Goal: Task Accomplishment & Management: Manage account settings

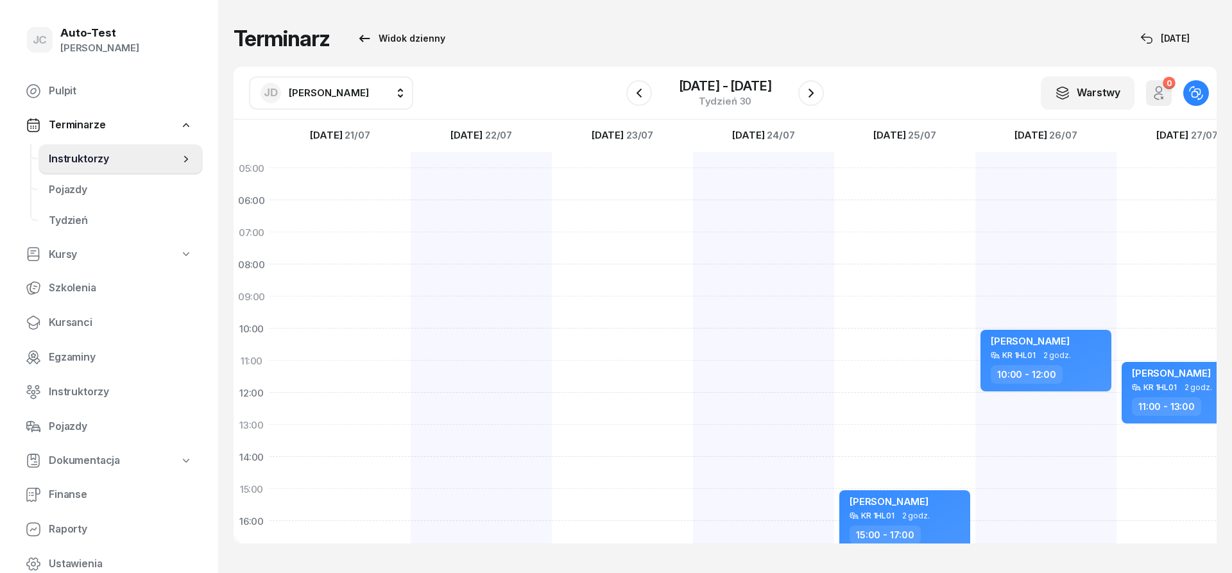
scroll to position [0, 1]
click at [92, 323] on span "Kursanci" at bounding box center [121, 322] width 144 height 17
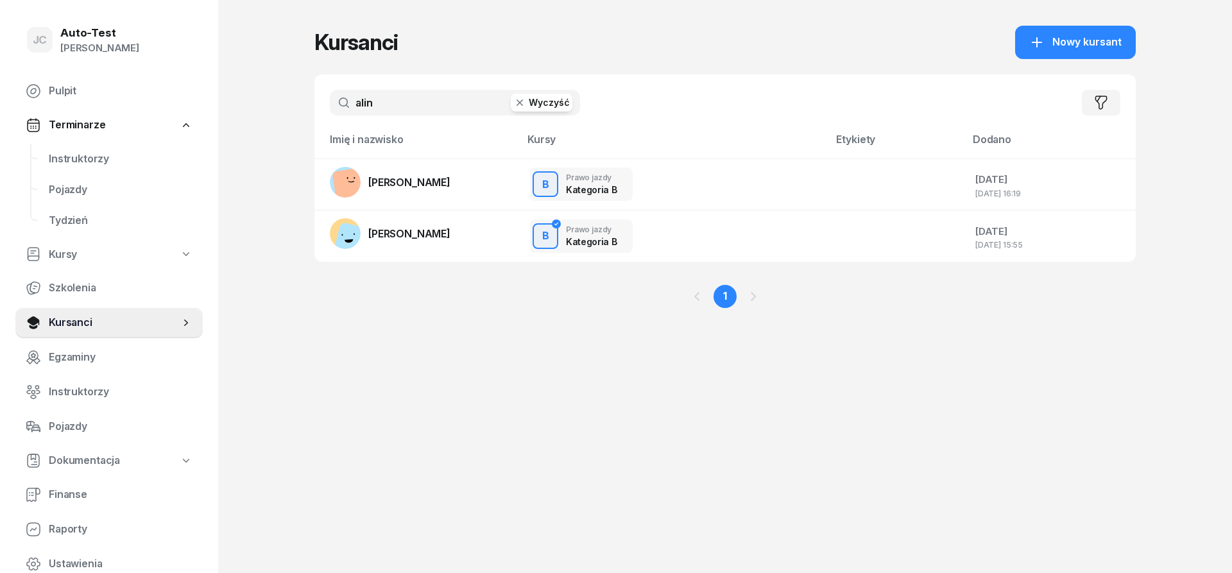
drag, startPoint x: 389, startPoint y: 100, endPoint x: 255, endPoint y: 99, distance: 134.8
click at [330, 99] on input "alin" at bounding box center [455, 103] width 250 height 26
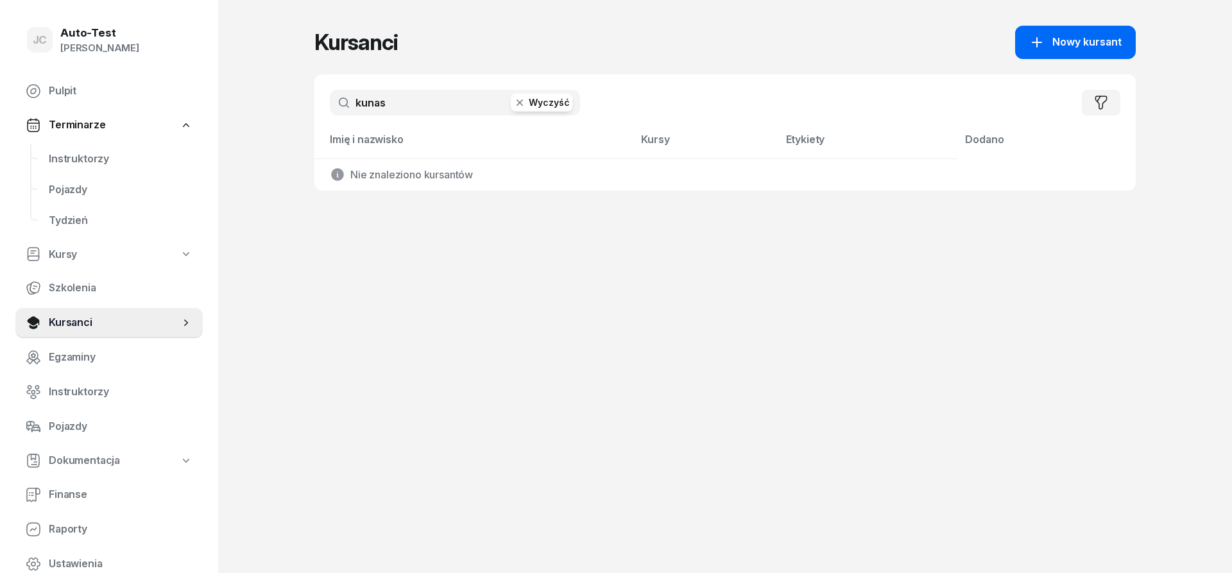
type input "kunas"
click at [1068, 38] on span "Nowy kursant" at bounding box center [1086, 42] width 69 height 17
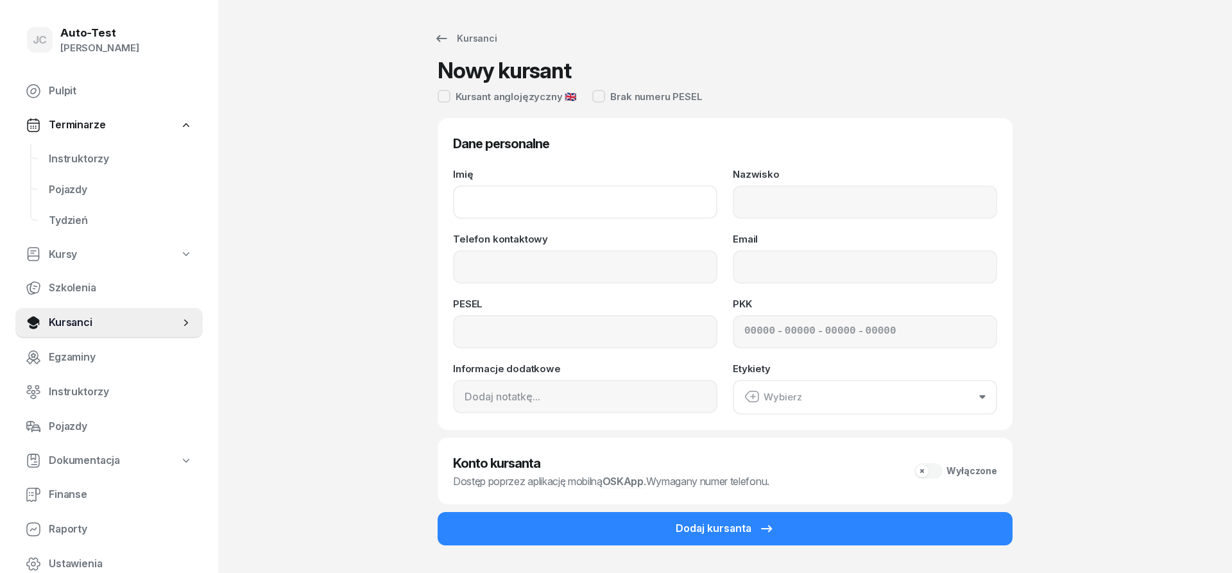
click at [600, 195] on input "Imię" at bounding box center [585, 201] width 264 height 33
type input "Patrycja"
type input "Kunas"
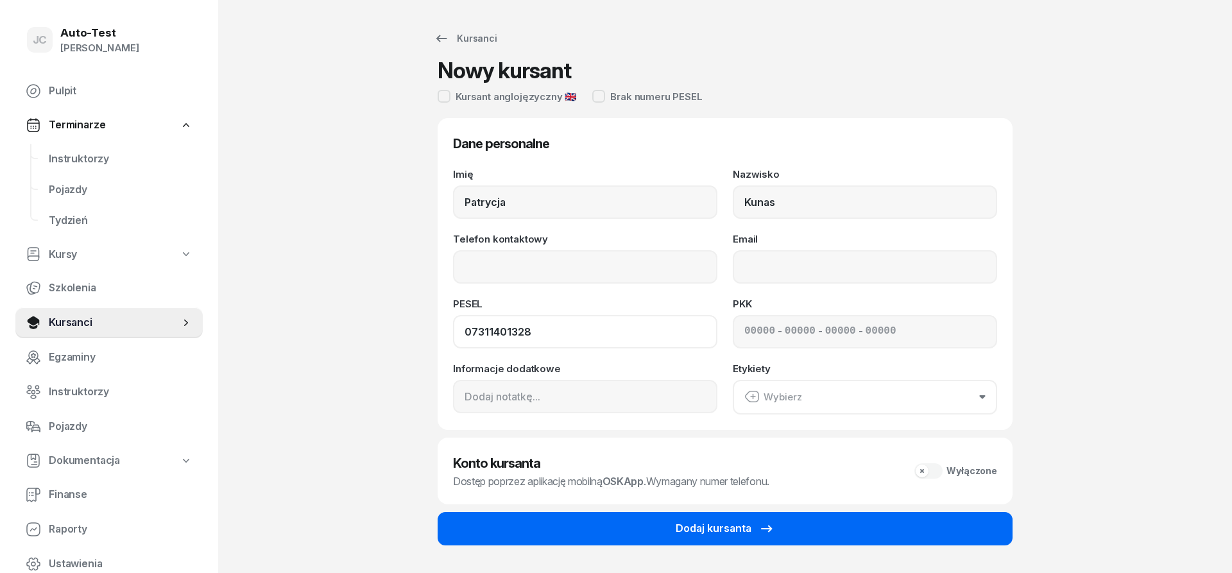
type input "07311401328"
click at [739, 532] on div "Dodaj kursanta" at bounding box center [725, 528] width 99 height 17
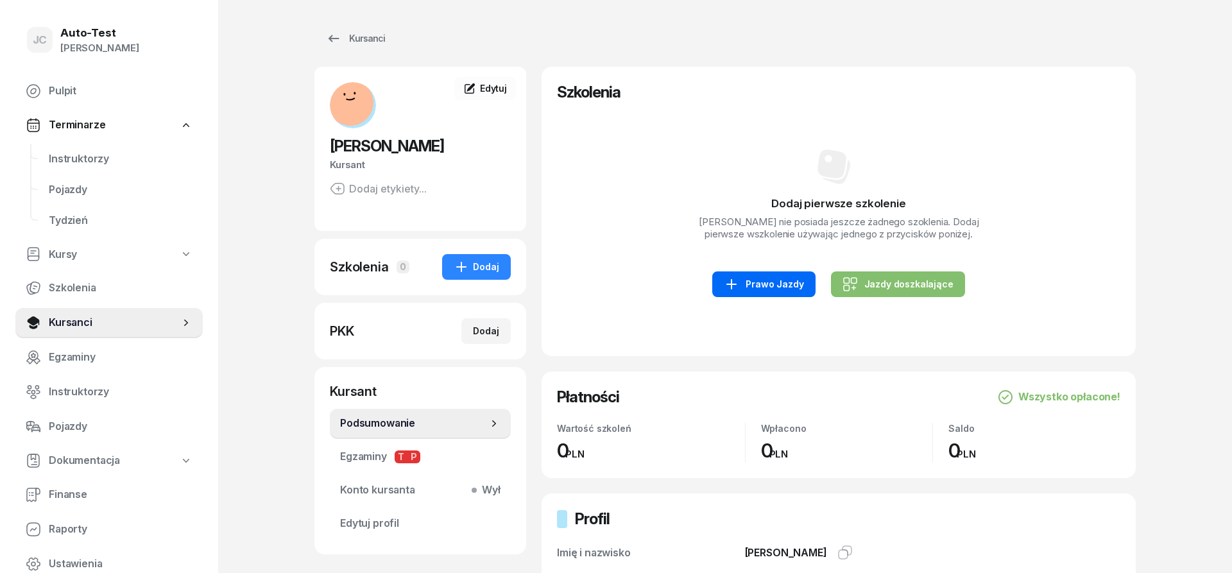
click at [771, 283] on div "Prawo Jazdy" at bounding box center [764, 284] width 80 height 15
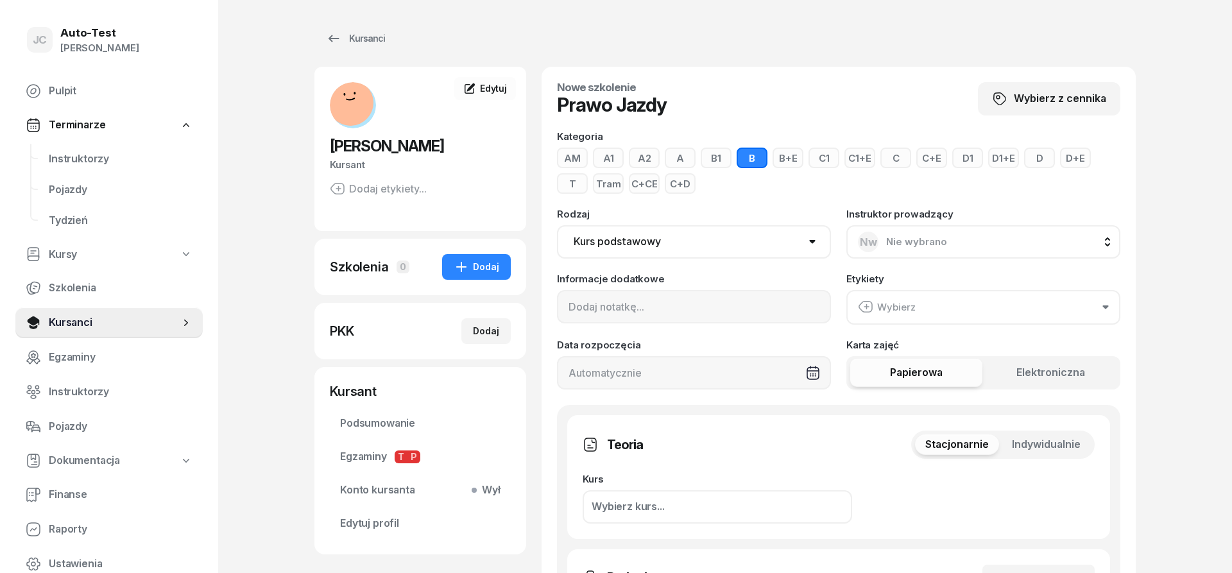
click at [1048, 445] on span "Indywidualnie" at bounding box center [1046, 444] width 69 height 17
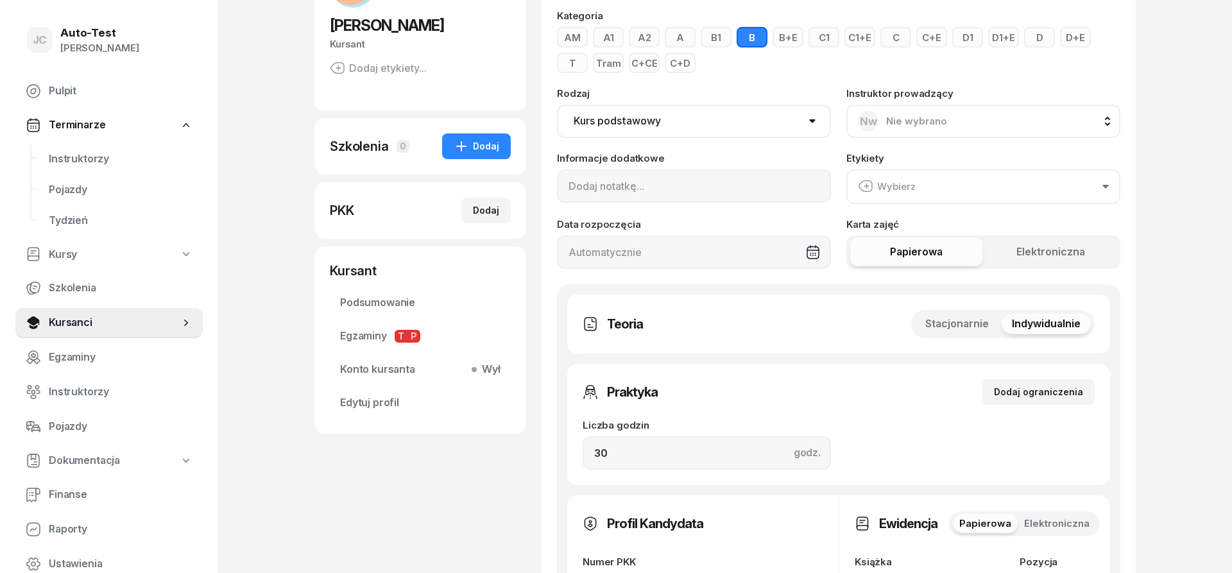
scroll to position [196, 0]
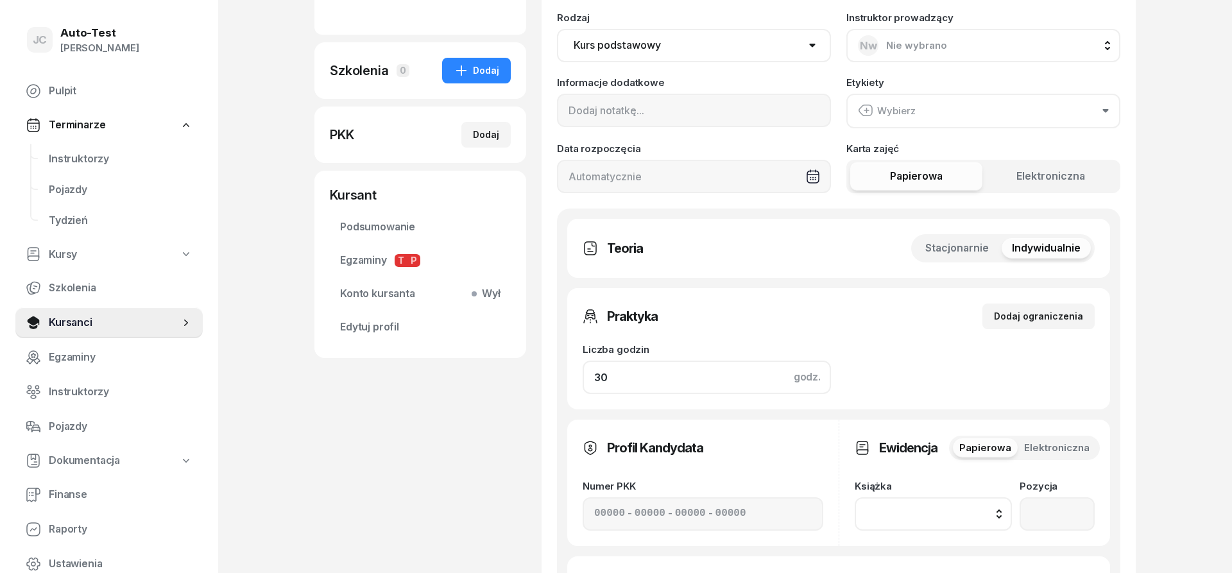
drag, startPoint x: 624, startPoint y: 380, endPoint x: 527, endPoint y: 370, distance: 97.4
click at [583, 370] on input "30" at bounding box center [707, 377] width 248 height 33
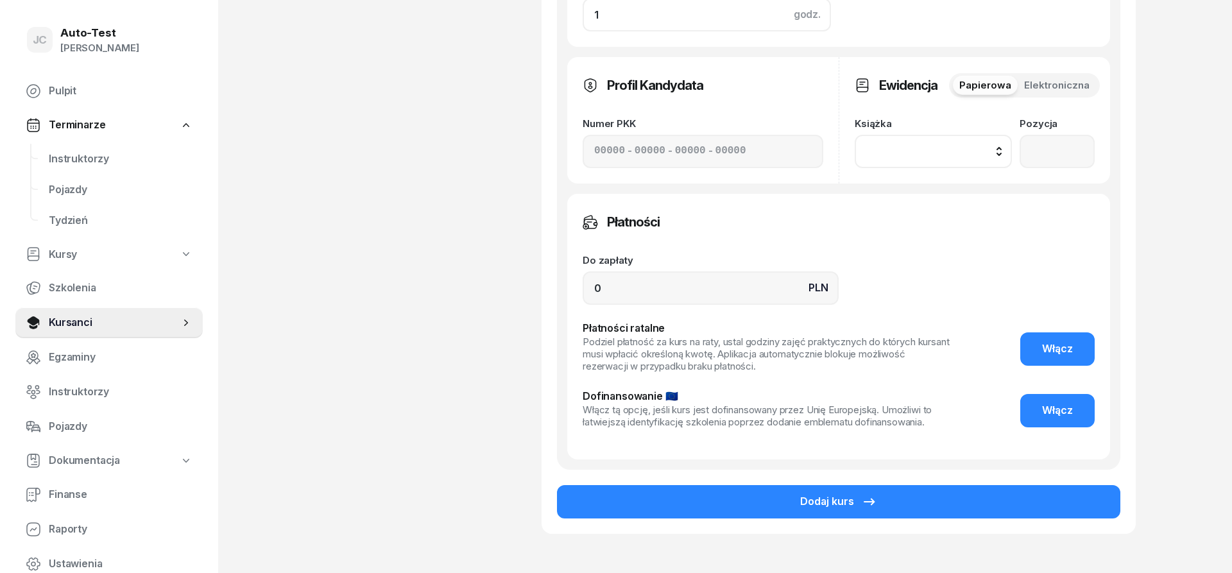
scroll to position [589, 0]
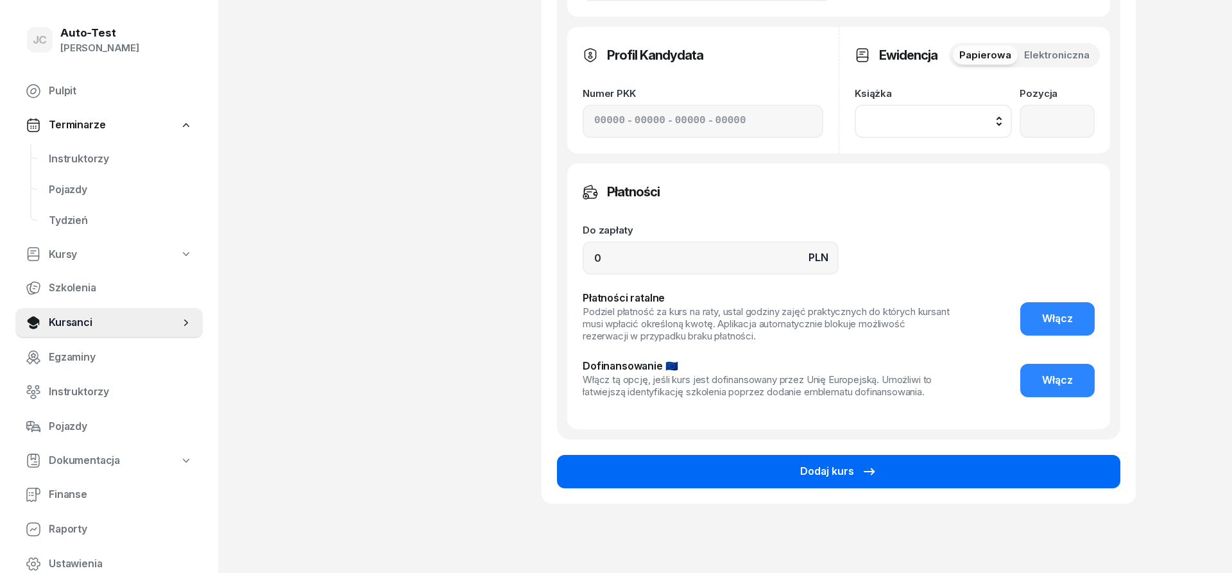
type input "1"
click at [825, 475] on div "Dodaj kurs" at bounding box center [838, 471] width 77 height 17
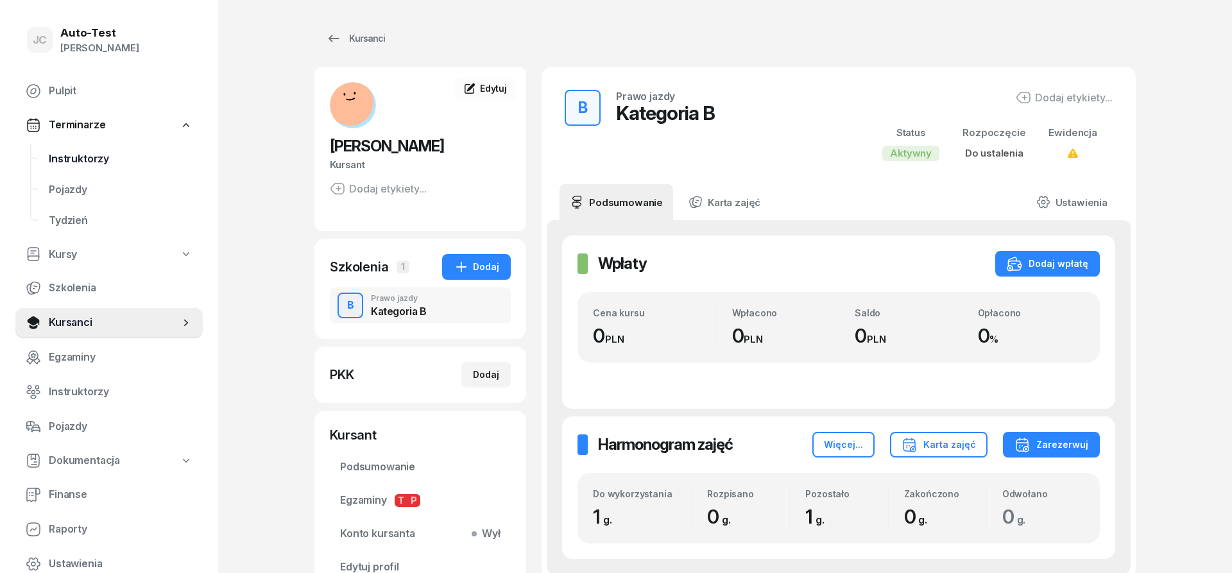
click at [105, 164] on span "Instruktorzy" at bounding box center [121, 159] width 144 height 17
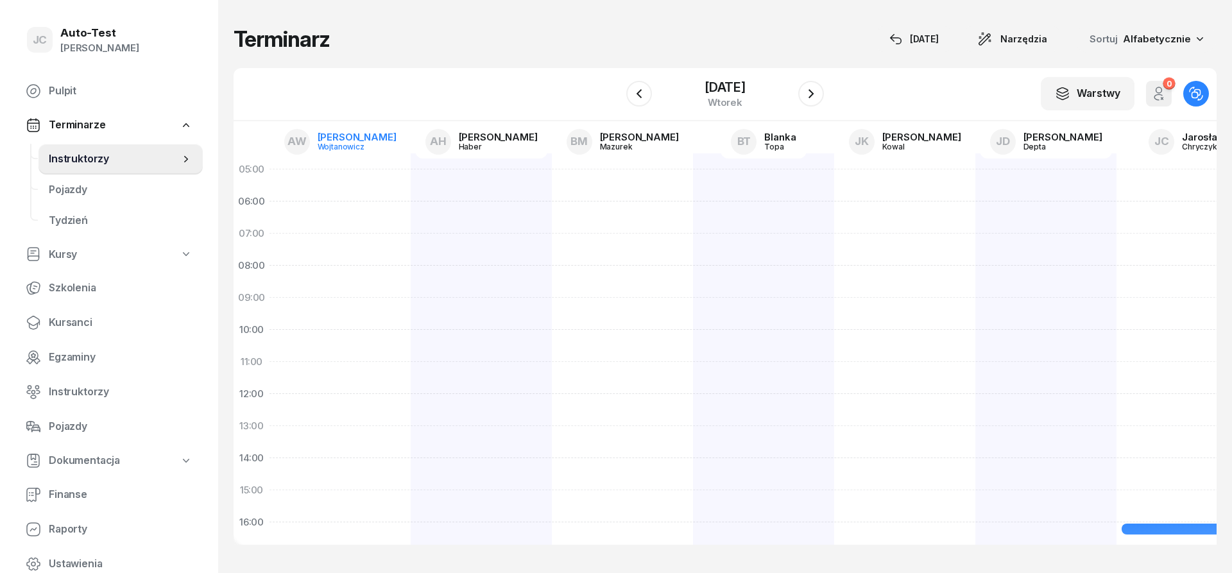
click at [375, 146] on div "Wojtanowicz" at bounding box center [349, 146] width 62 height 8
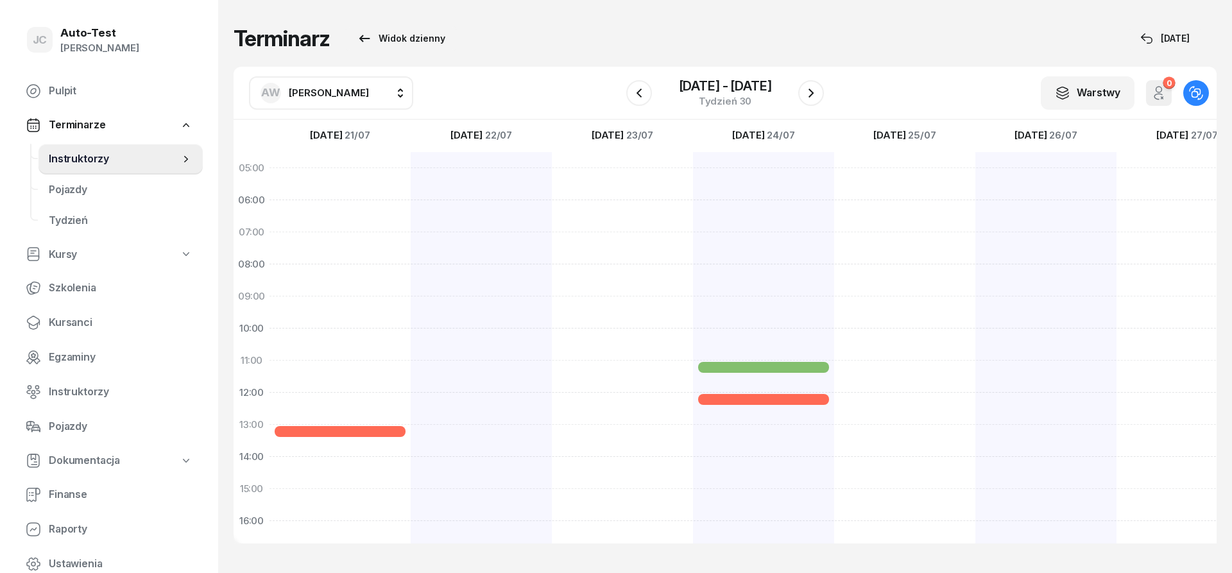
click at [316, 80] on button "AW [PERSON_NAME]" at bounding box center [331, 92] width 164 height 33
type input "chry"
click at [348, 178] on span "[PERSON_NAME]" at bounding box center [335, 177] width 79 height 17
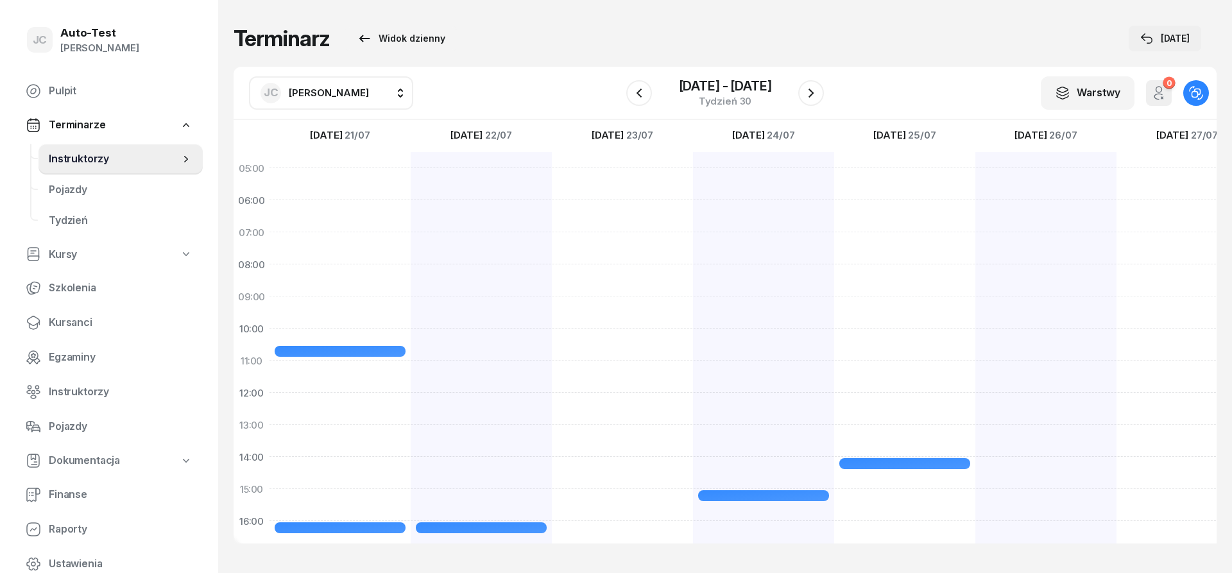
click at [1167, 39] on div "[DATE]" at bounding box center [1164, 38] width 49 height 15
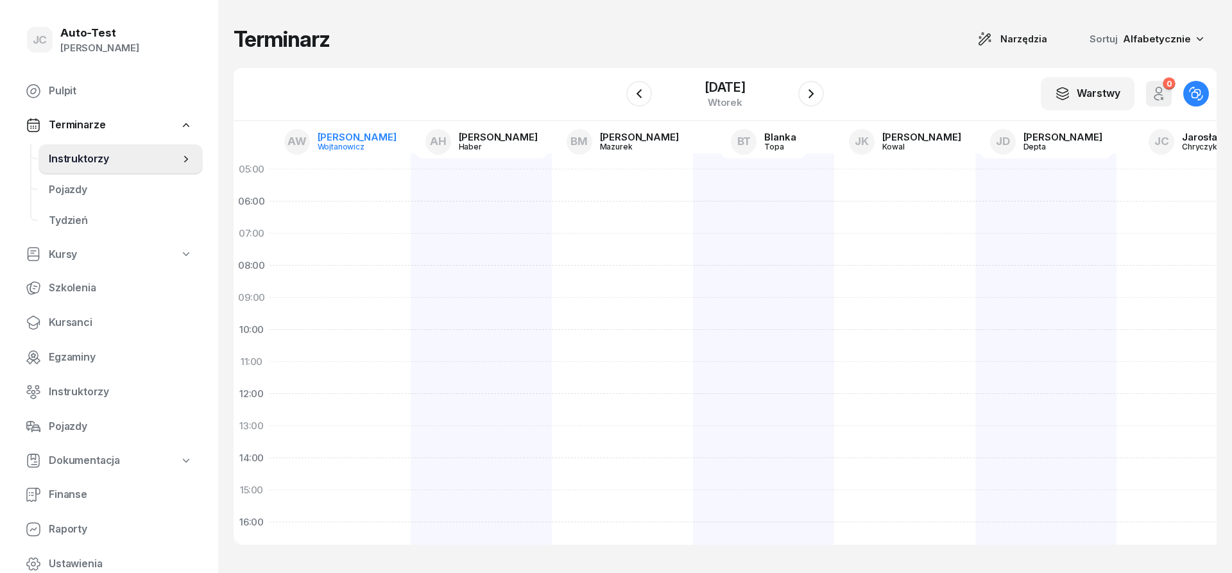
click at [309, 151] on div "AW" at bounding box center [297, 142] width 26 height 26
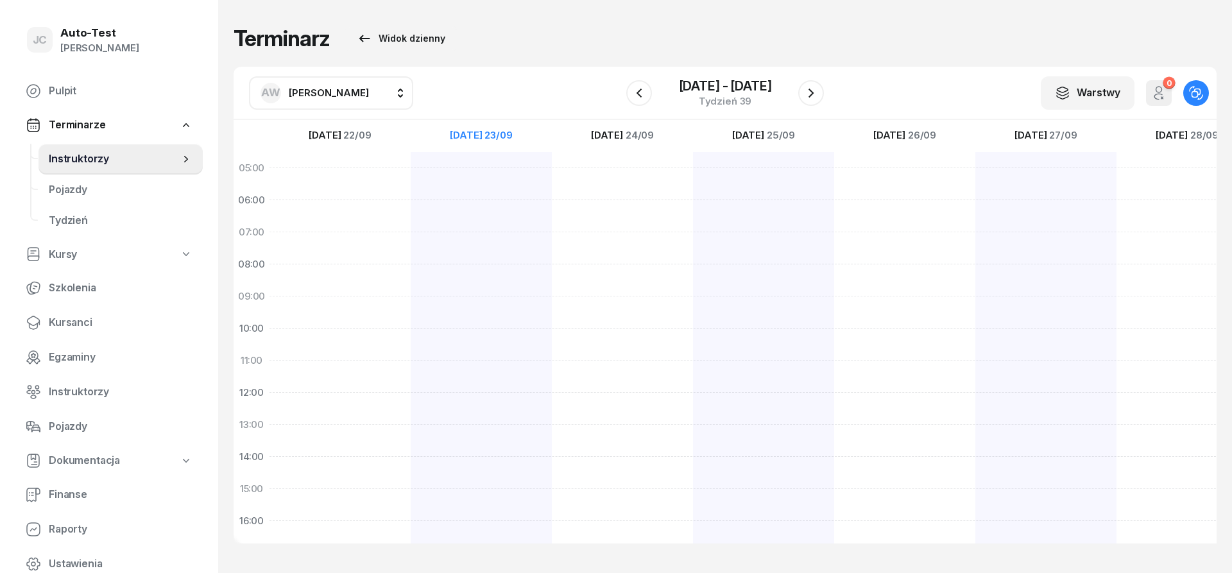
click at [323, 96] on span "[PERSON_NAME]" at bounding box center [329, 93] width 80 height 12
type input "chry"
click at [350, 180] on span "[PERSON_NAME]" at bounding box center [335, 177] width 79 height 17
click at [474, 402] on div at bounding box center [481, 473] width 141 height 642
select select "12"
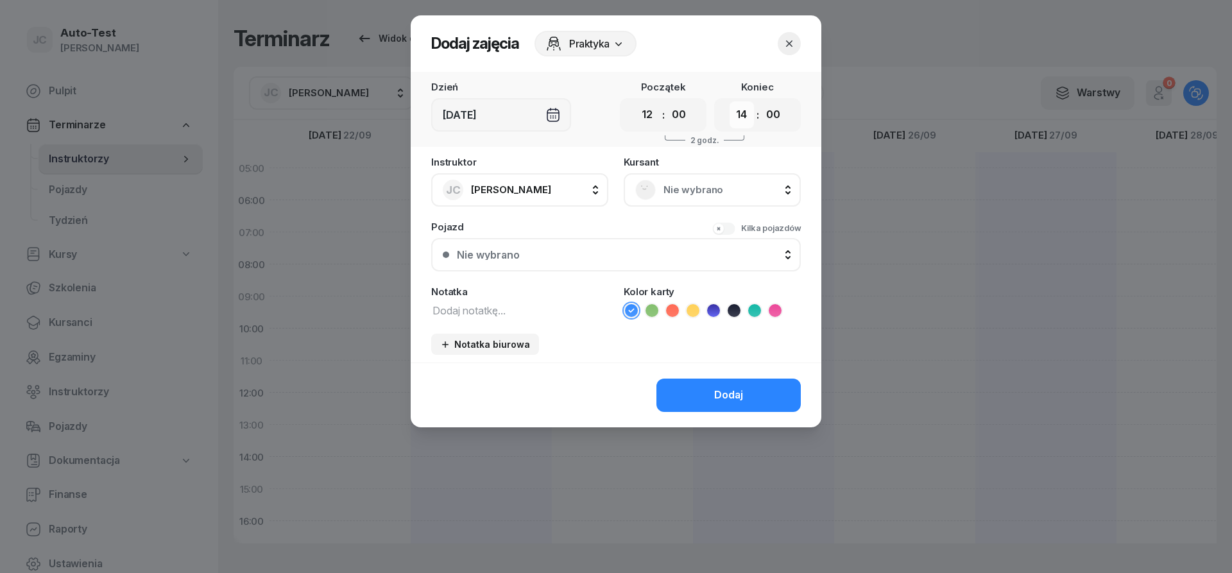
click at [730, 101] on select "00 01 02 03 04 05 06 07 08 09 10 11 12 13 14 15 16 17 18 19 20 21 22 23" at bounding box center [742, 114] width 24 height 27
select select "12"
click option "12" at bounding box center [0, 0] width 0 height 0
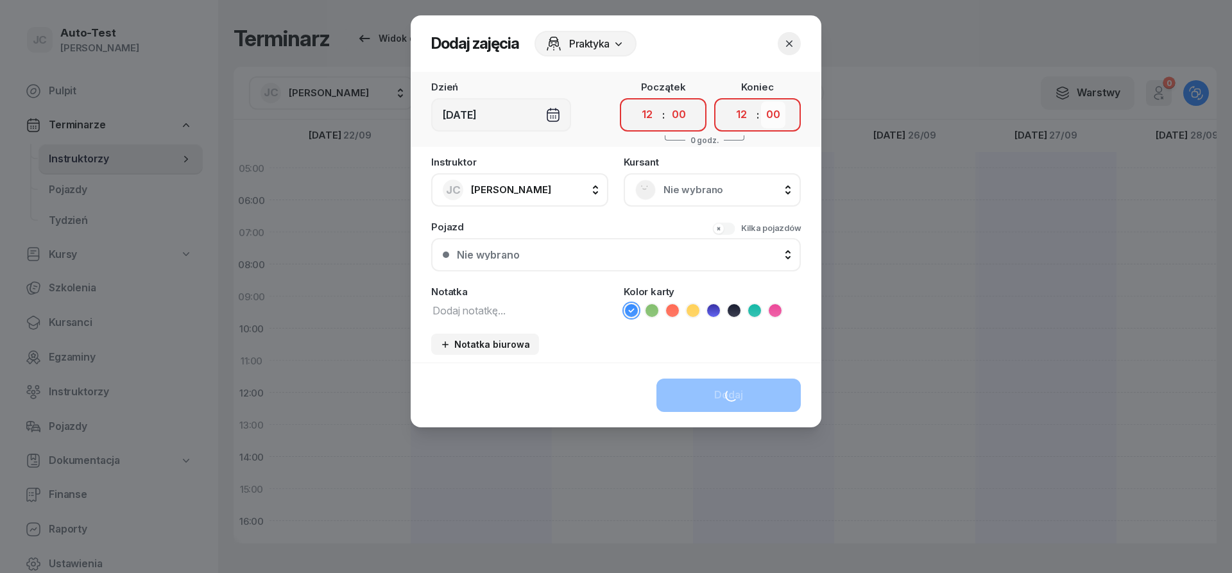
click at [761, 101] on select "00 05 10 15 20 25 30 35 40 45 50 55" at bounding box center [773, 114] width 24 height 27
select select "25"
click option "25" at bounding box center [0, 0] width 0 height 0
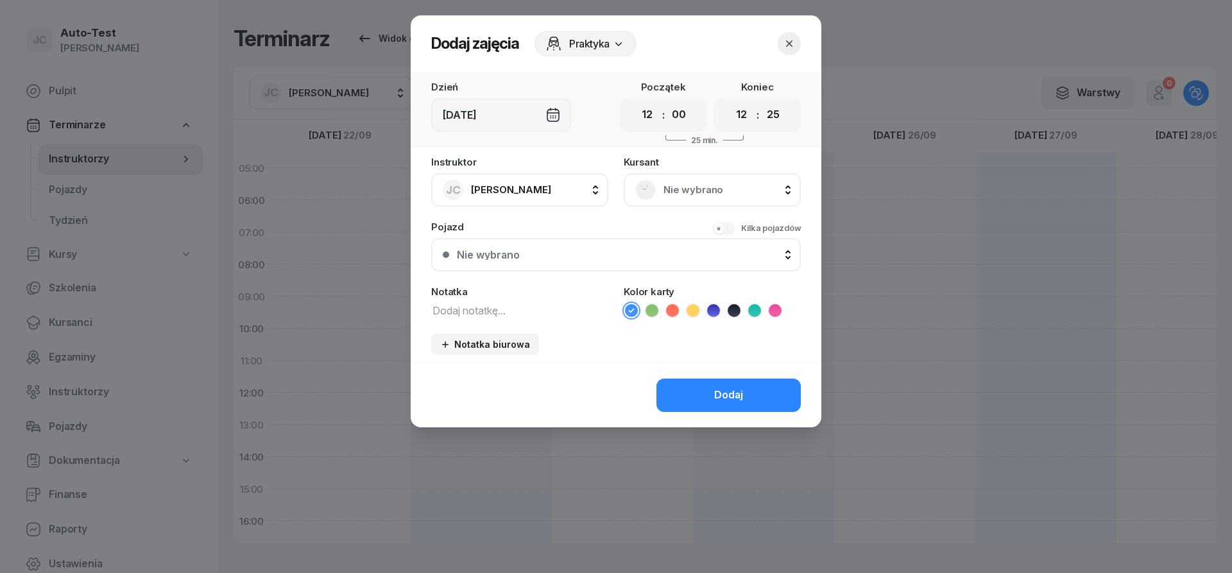
click at [678, 195] on span "Nie wybrano" at bounding box center [726, 190] width 126 height 17
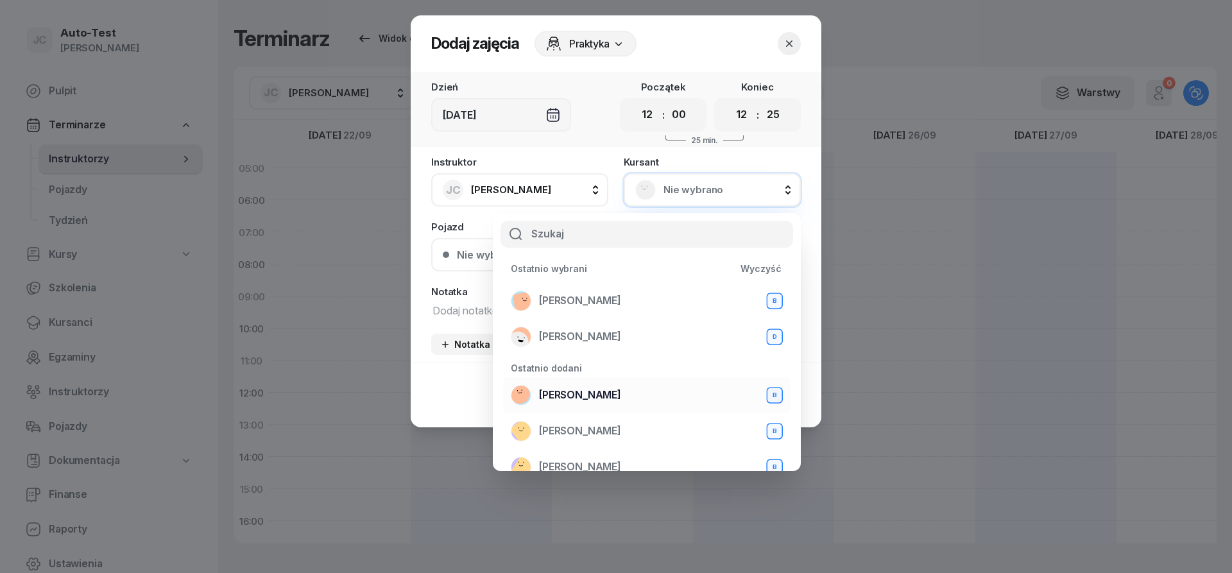
click at [600, 394] on span "[PERSON_NAME]" at bounding box center [580, 395] width 82 height 17
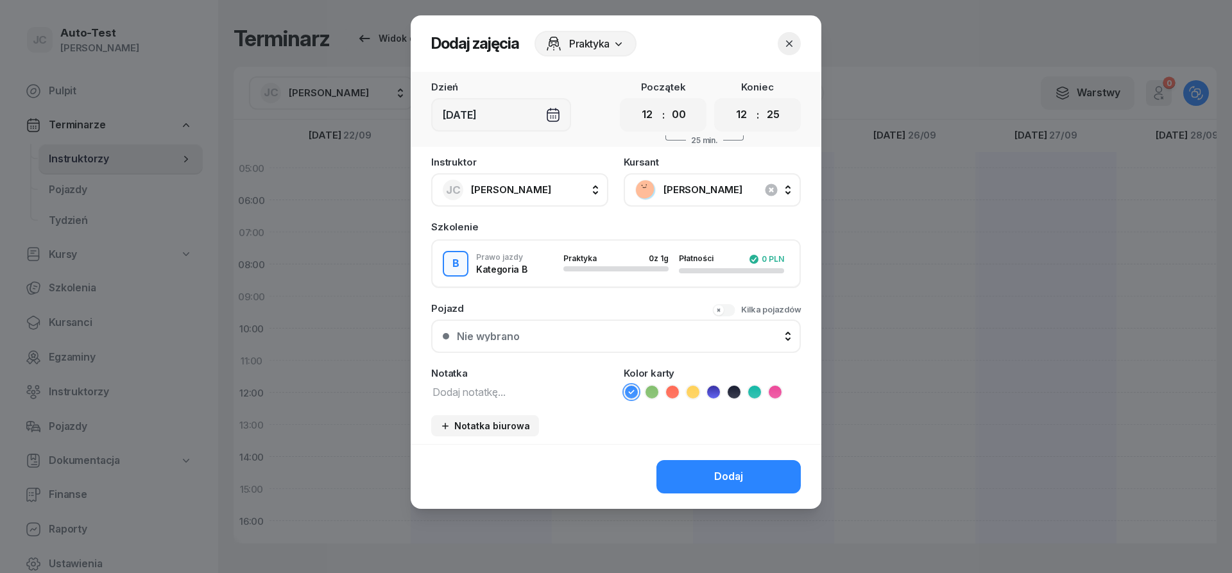
click at [536, 325] on button "Nie wybrano" at bounding box center [616, 336] width 370 height 33
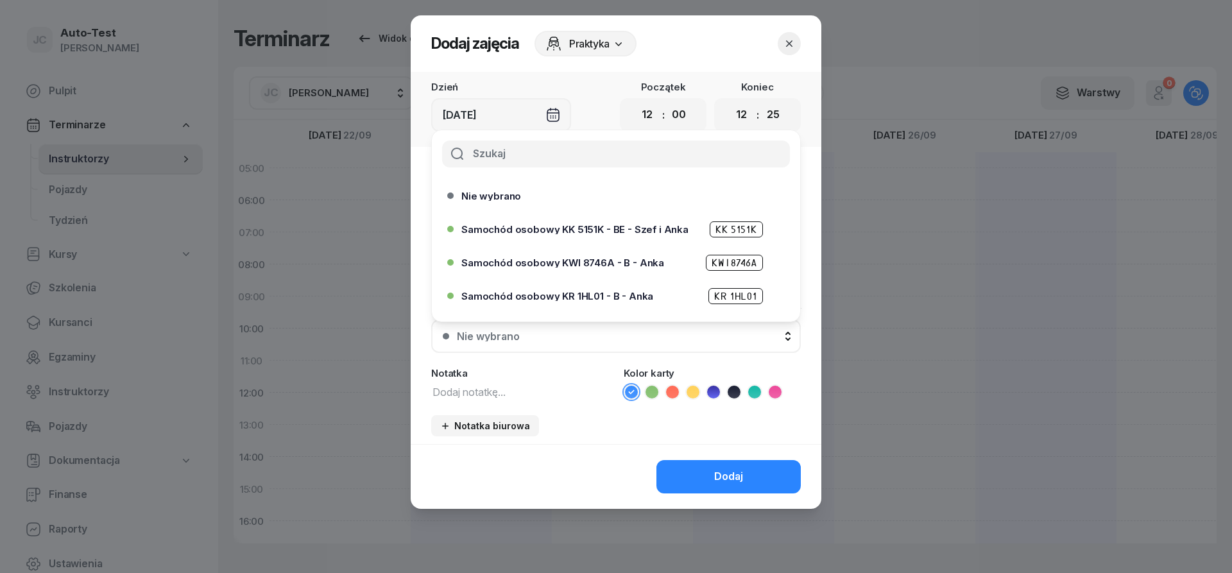
scroll to position [393, 0]
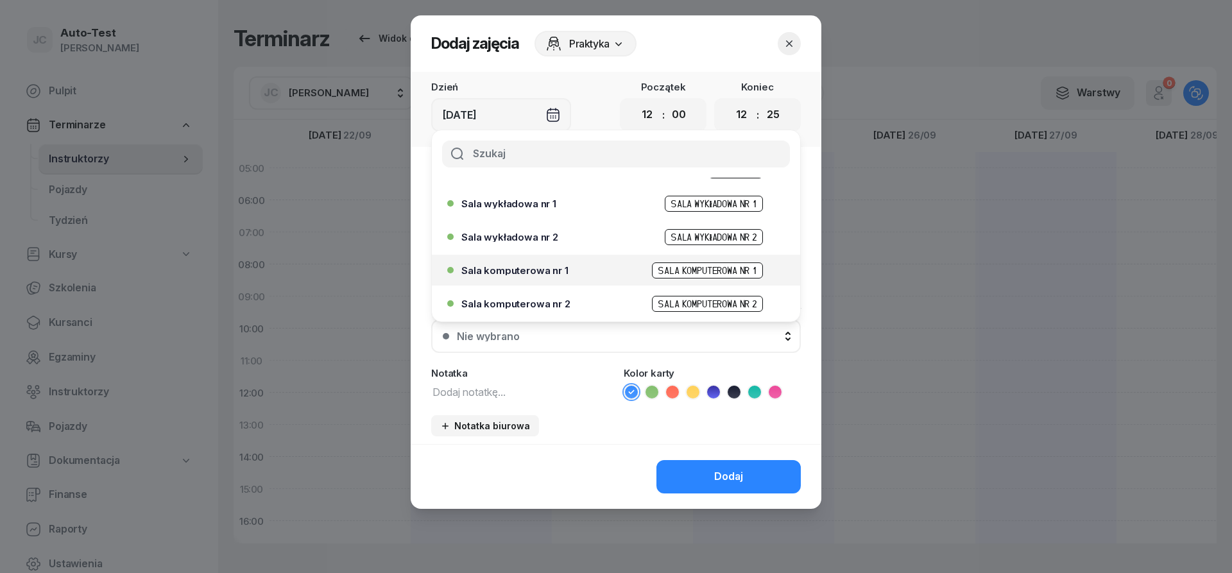
click at [566, 270] on div "Sala komputerowa nr 1 Sala komputerowa nr 1" at bounding box center [619, 270] width 316 height 16
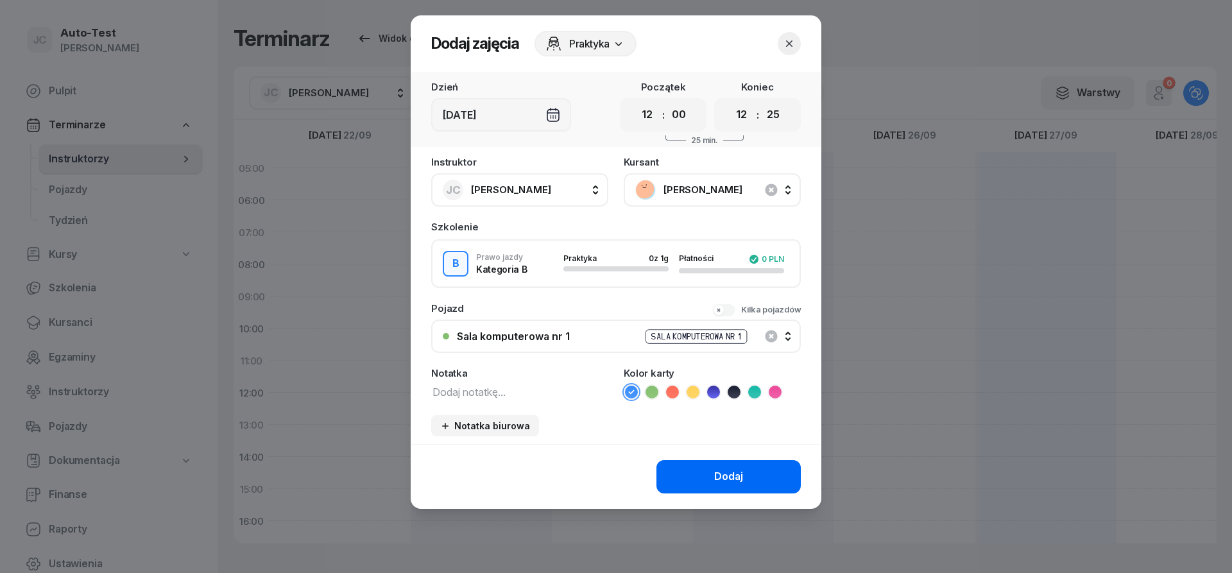
click at [728, 481] on div "Dodaj" at bounding box center [728, 476] width 29 height 17
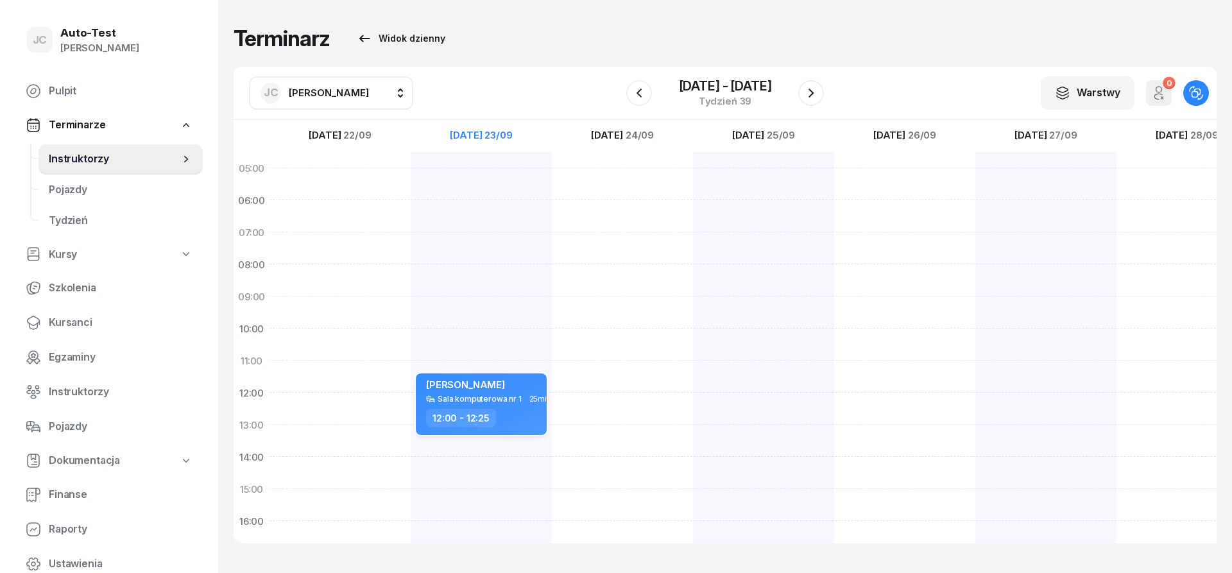
click at [511, 407] on div "[PERSON_NAME] Sala komputerowa nr 1 25min 12:00 - 12:25" at bounding box center [481, 404] width 131 height 62
select select "12"
select select "25"
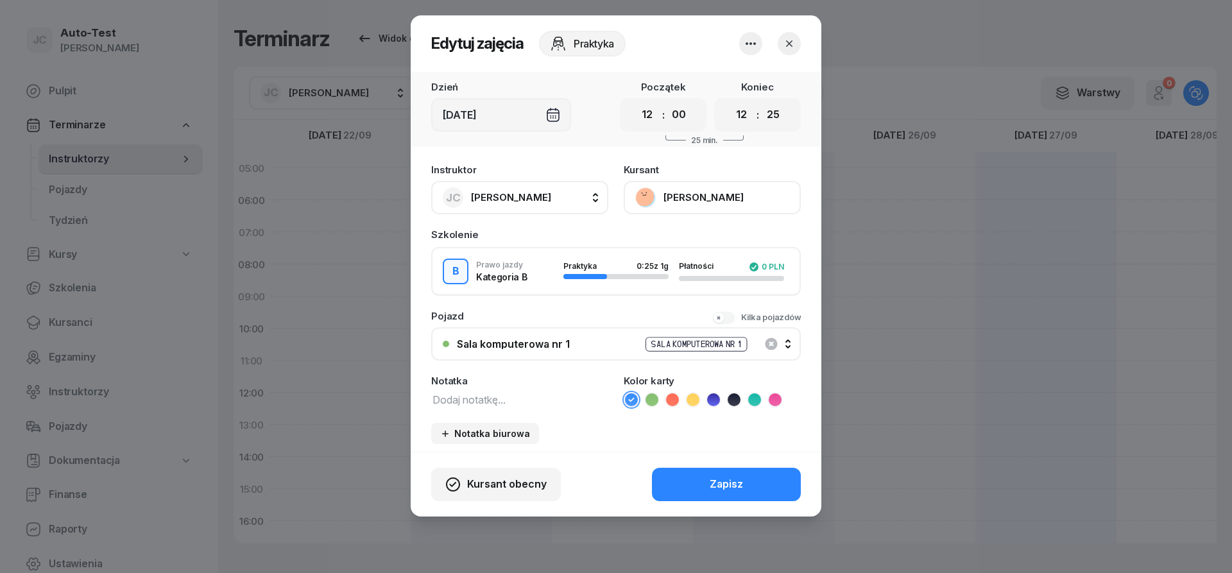
click at [787, 46] on icon "button" at bounding box center [789, 43] width 6 height 6
